Goal: Task Accomplishment & Management: Use online tool/utility

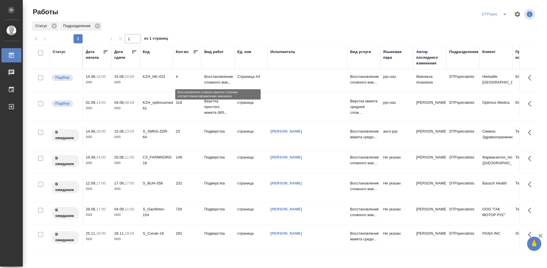
click at [212, 80] on p "Восстановление сложного мак..." at bounding box center [217, 79] width 27 height 11
click at [219, 79] on p "Восстановление сложного мак..." at bounding box center [217, 79] width 27 height 11
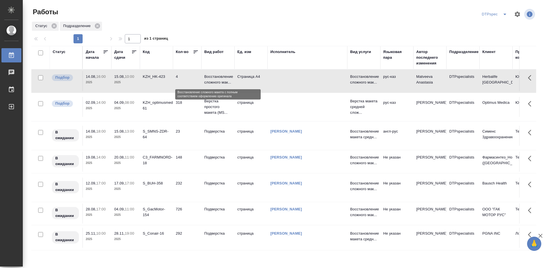
click at [212, 81] on p "Восстановление сложного мак..." at bounding box center [217, 79] width 27 height 11
click at [216, 81] on p "Восстановление сложного мак..." at bounding box center [217, 79] width 27 height 11
click at [224, 77] on p "Восстановление сложного мак..." at bounding box center [217, 79] width 27 height 11
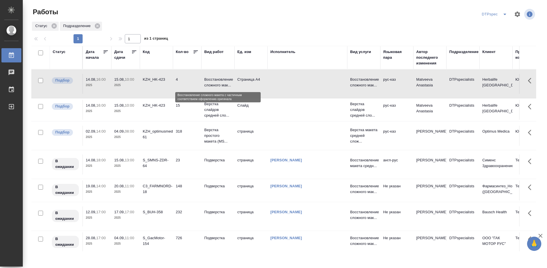
click at [214, 82] on p "Восстановление сложного мак..." at bounding box center [217, 82] width 27 height 11
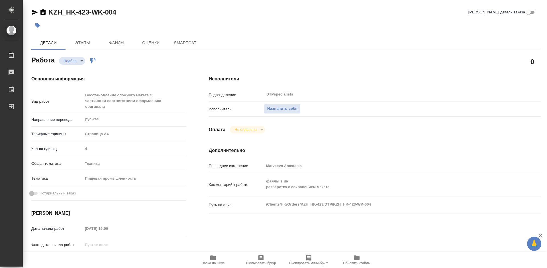
type textarea "x"
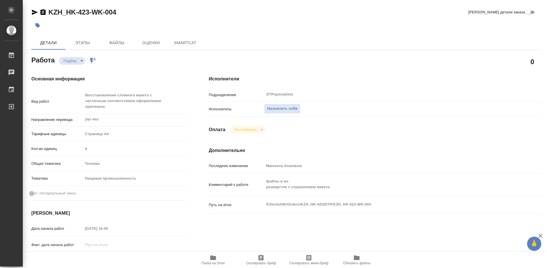
type textarea "x"
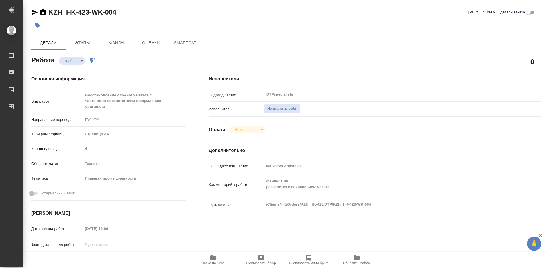
type textarea "x"
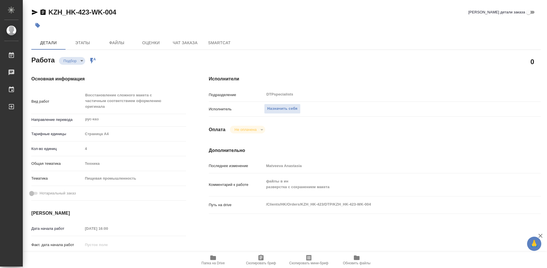
type textarea "x"
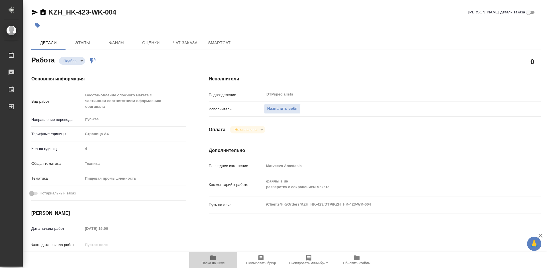
click at [209, 262] on span "Папка на Drive" at bounding box center [212, 263] width 23 height 4
type textarea "x"
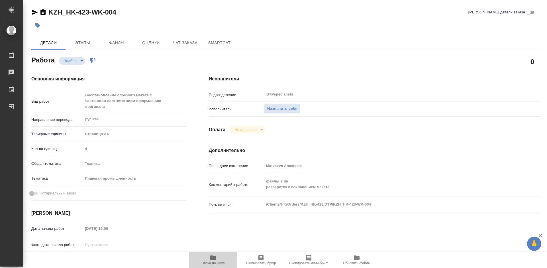
type textarea "x"
click at [210, 260] on icon "button" at bounding box center [213, 257] width 7 height 7
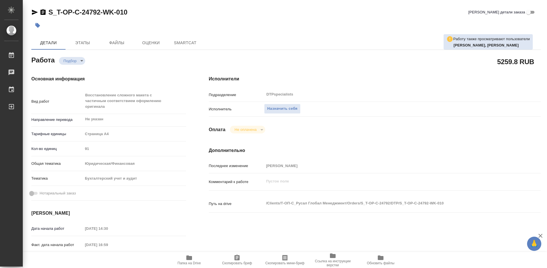
type textarea "x"
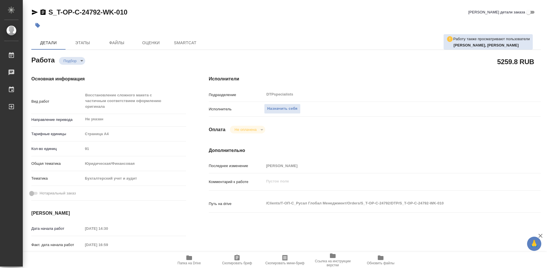
type textarea "x"
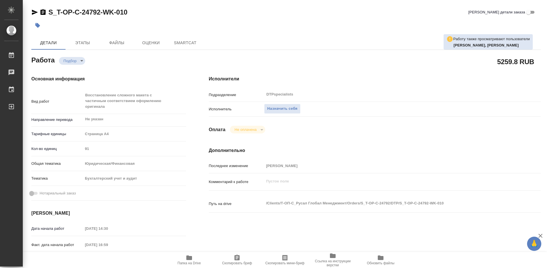
type textarea "x"
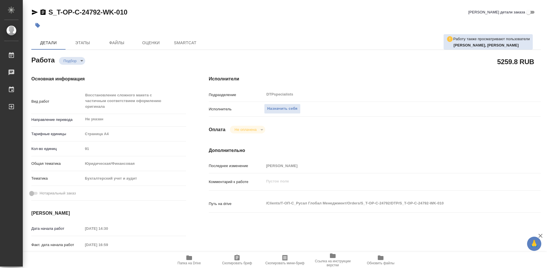
type textarea "x"
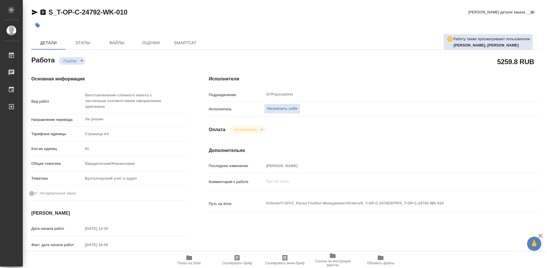
type textarea "x"
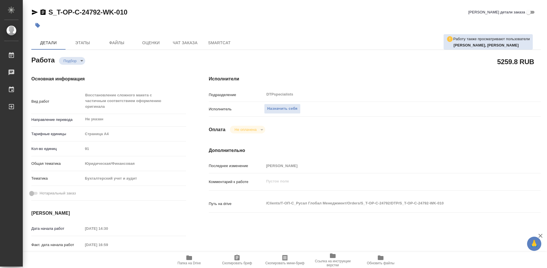
type textarea "x"
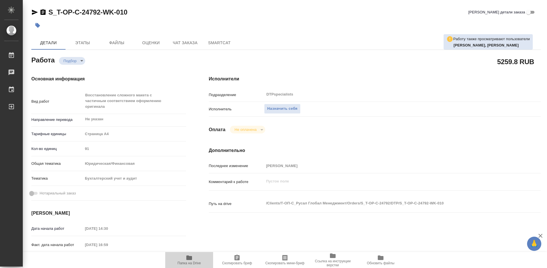
click at [190, 261] on span "Папка на Drive" at bounding box center [189, 263] width 23 height 4
type textarea "x"
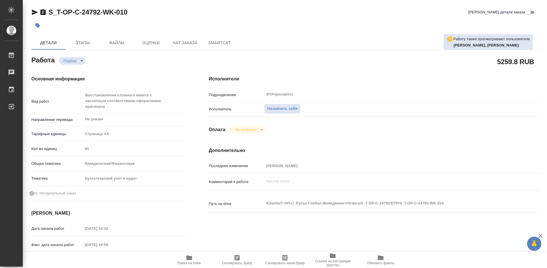
type textarea "x"
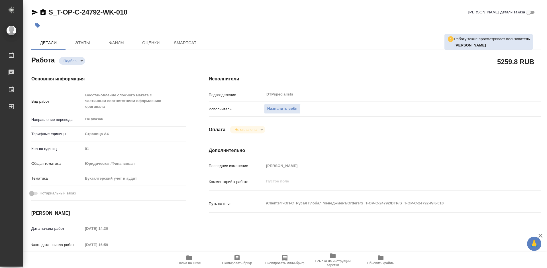
type textarea "x"
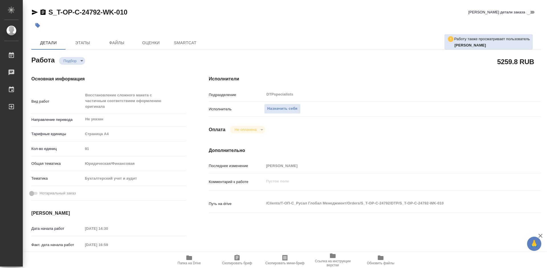
type textarea "x"
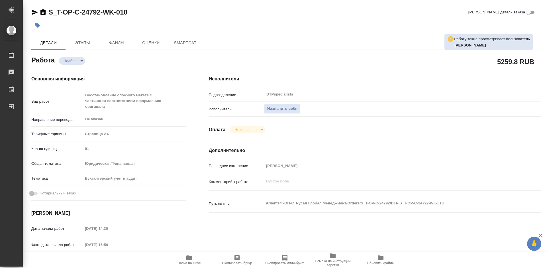
type textarea "x"
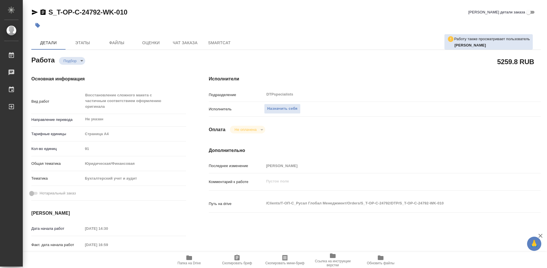
type textarea "x"
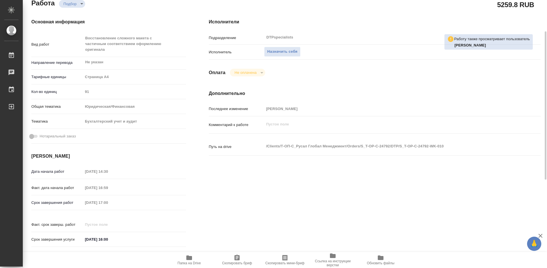
type textarea "x"
